Goal: Information Seeking & Learning: Find specific fact

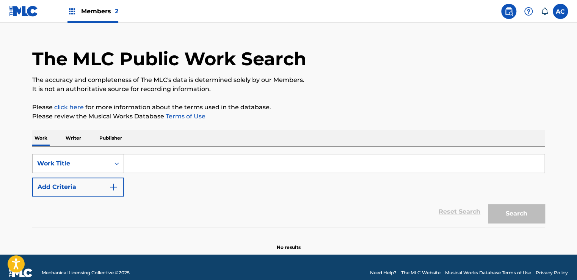
click at [81, 173] on div "Work Title" at bounding box center [78, 163] width 92 height 19
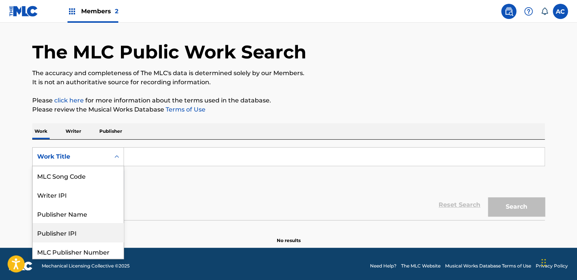
scroll to position [59, 0]
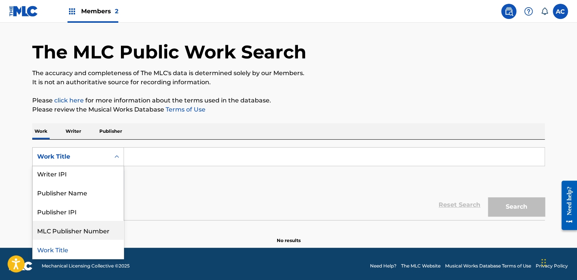
click at [72, 231] on div "MLC Publisher Number" at bounding box center [78, 230] width 91 height 19
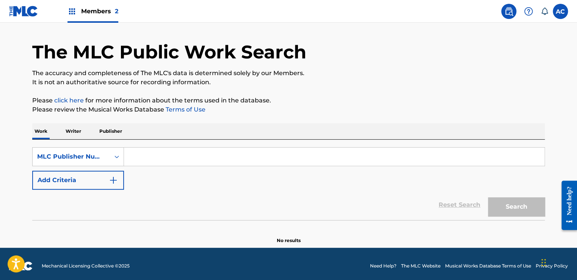
click at [160, 156] on input "Search Form" at bounding box center [334, 157] width 421 height 18
paste input "SD5XW9"
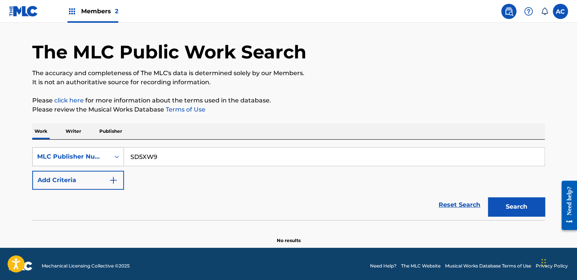
type input "SD5XW9"
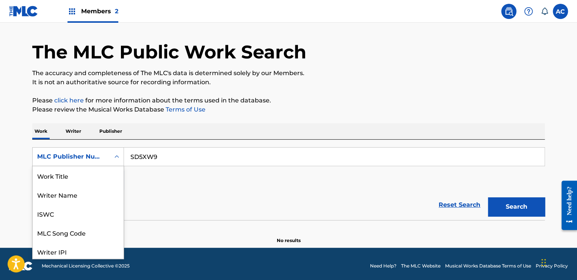
click at [79, 157] on div "MLC Publisher Number" at bounding box center [71, 156] width 68 height 9
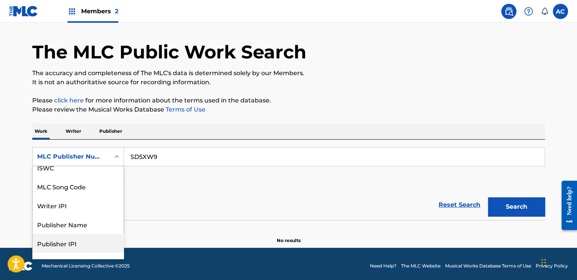
scroll to position [21, 0]
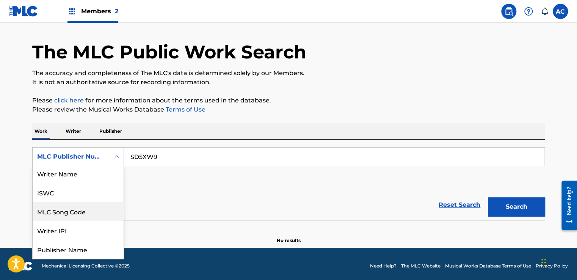
click at [75, 212] on div "MLC Song Code" at bounding box center [78, 211] width 91 height 19
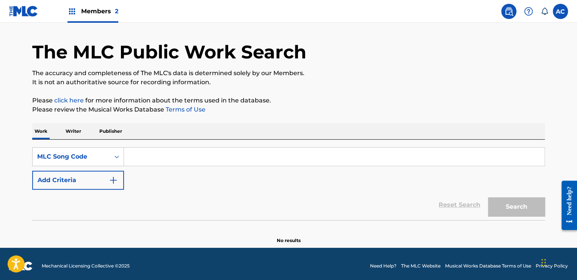
click at [272, 151] on input "Search Form" at bounding box center [334, 157] width 421 height 18
paste input "SD5XW9"
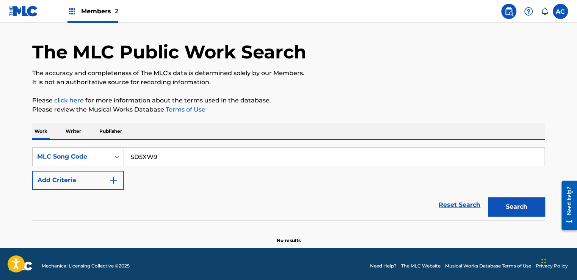
type input "SD5XW9"
click at [516, 201] on button "Search" at bounding box center [516, 206] width 57 height 19
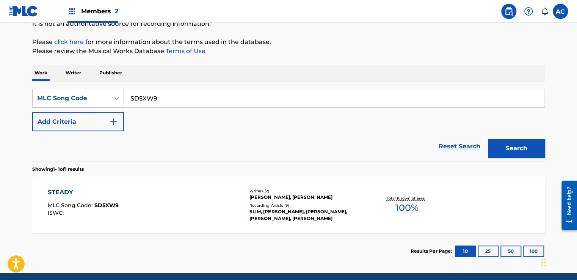
scroll to position [109, 0]
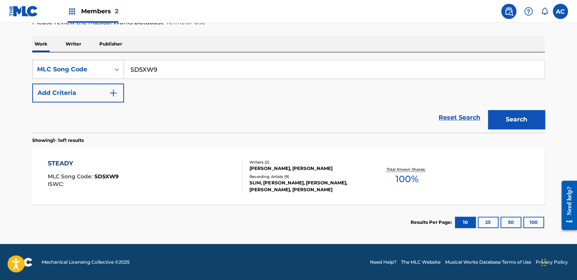
click at [306, 178] on div "Recording Artists ( 9 )" at bounding box center [307, 177] width 115 height 6
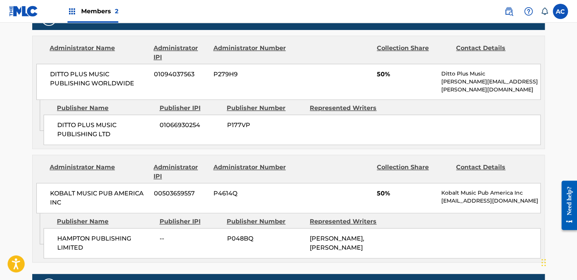
scroll to position [356, 0]
